Goal: Task Accomplishment & Management: Manage account settings

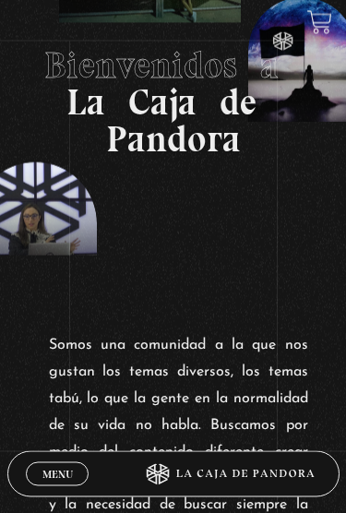
scroll to position [129, 0]
click at [54, 476] on span "Menu" at bounding box center [57, 473] width 30 height 11
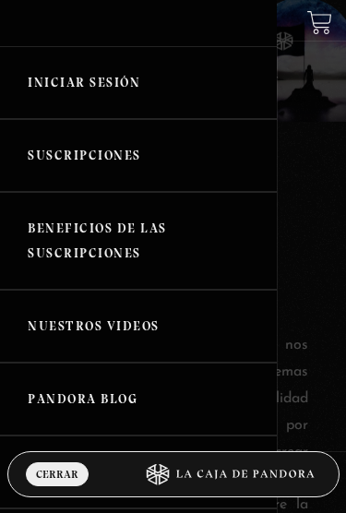
click at [62, 90] on link "Iniciar Sesión" at bounding box center [138, 82] width 277 height 73
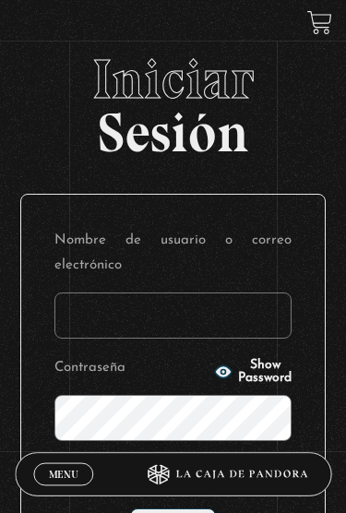
scroll to position [59, 0]
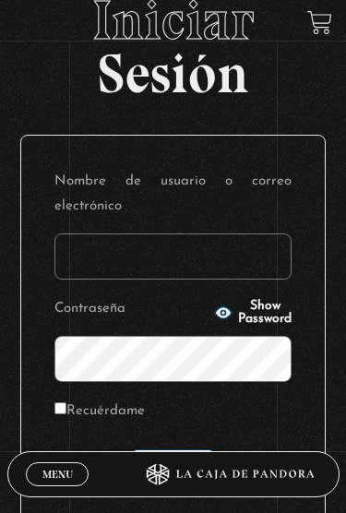
type input "[EMAIL_ADDRESS][DOMAIN_NAME]"
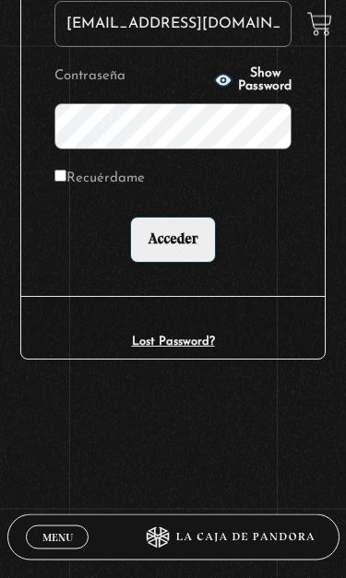
scroll to position [299, 0]
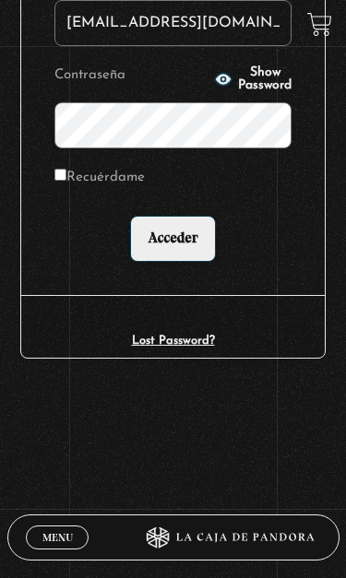
click at [167, 226] on input "Acceder" at bounding box center [172, 239] width 85 height 46
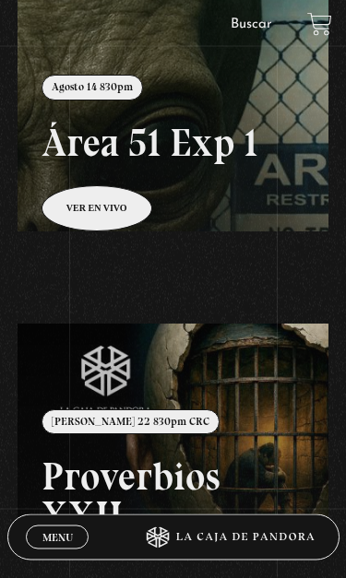
scroll to position [215, 0]
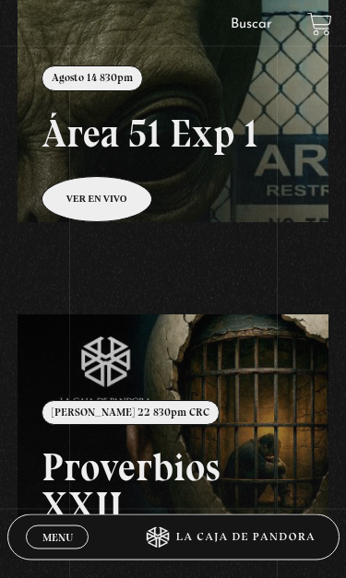
click at [82, 188] on link at bounding box center [191, 271] width 346 height 578
